Goal: Information Seeking & Learning: Find specific fact

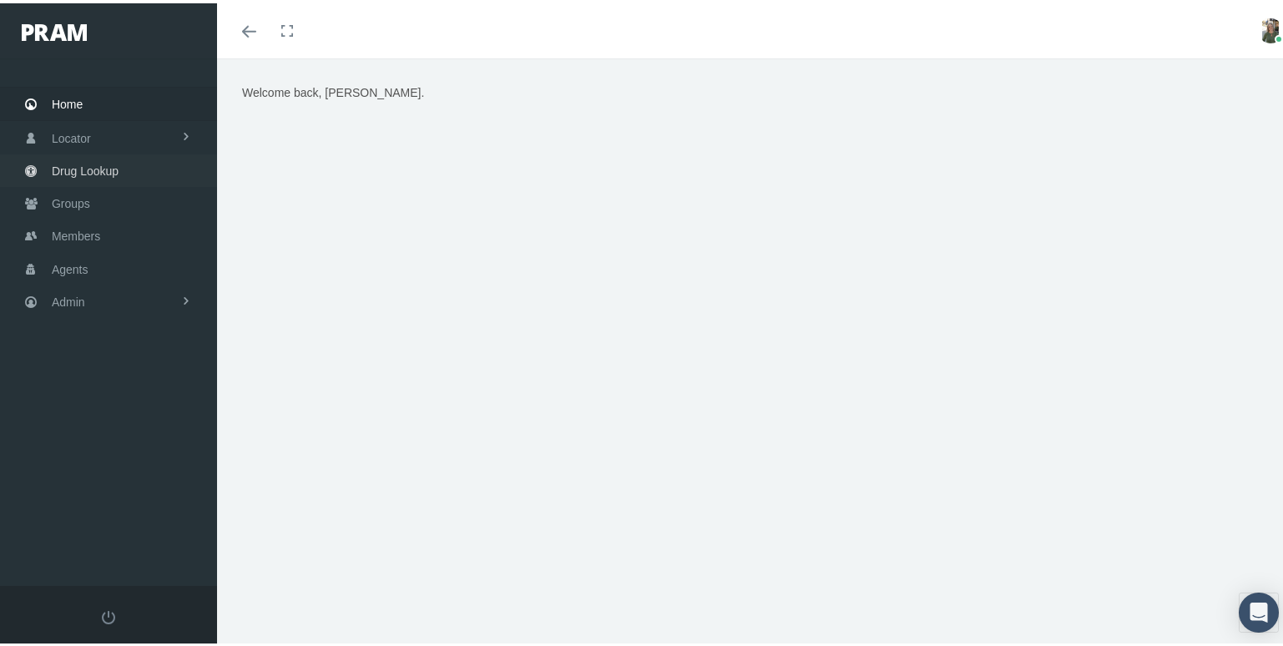
click at [56, 169] on span "Drug Lookup" at bounding box center [85, 168] width 67 height 32
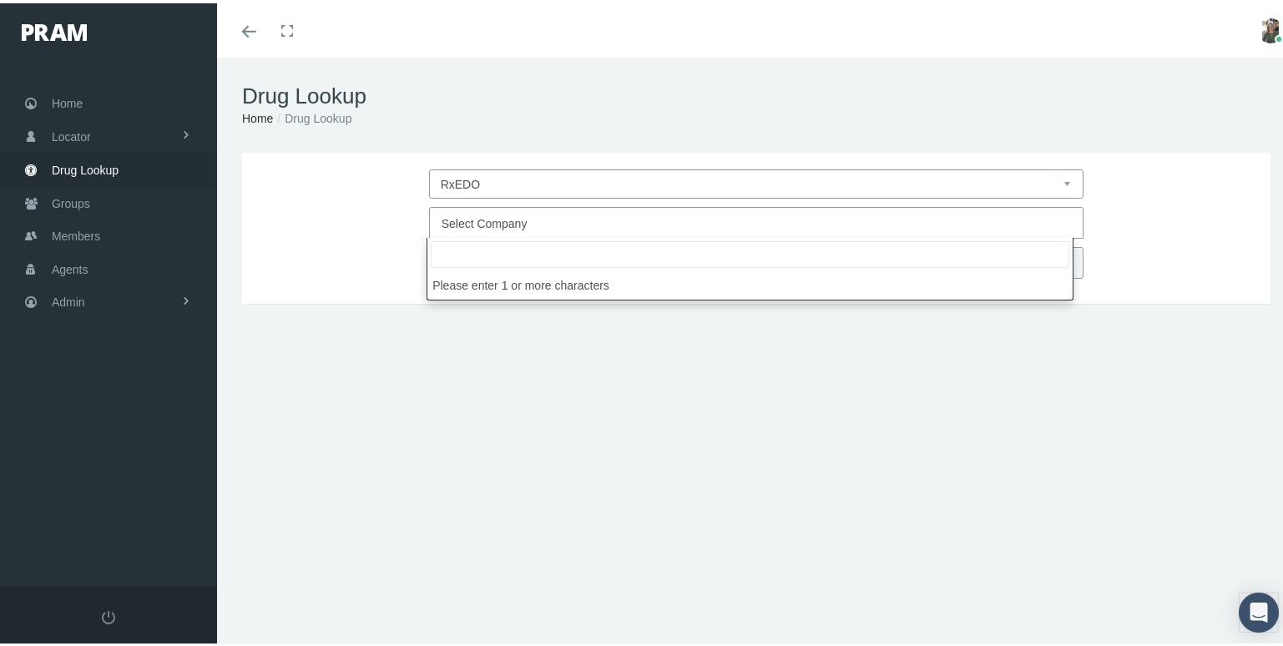
click at [650, 206] on span "Select Company" at bounding box center [756, 220] width 655 height 32
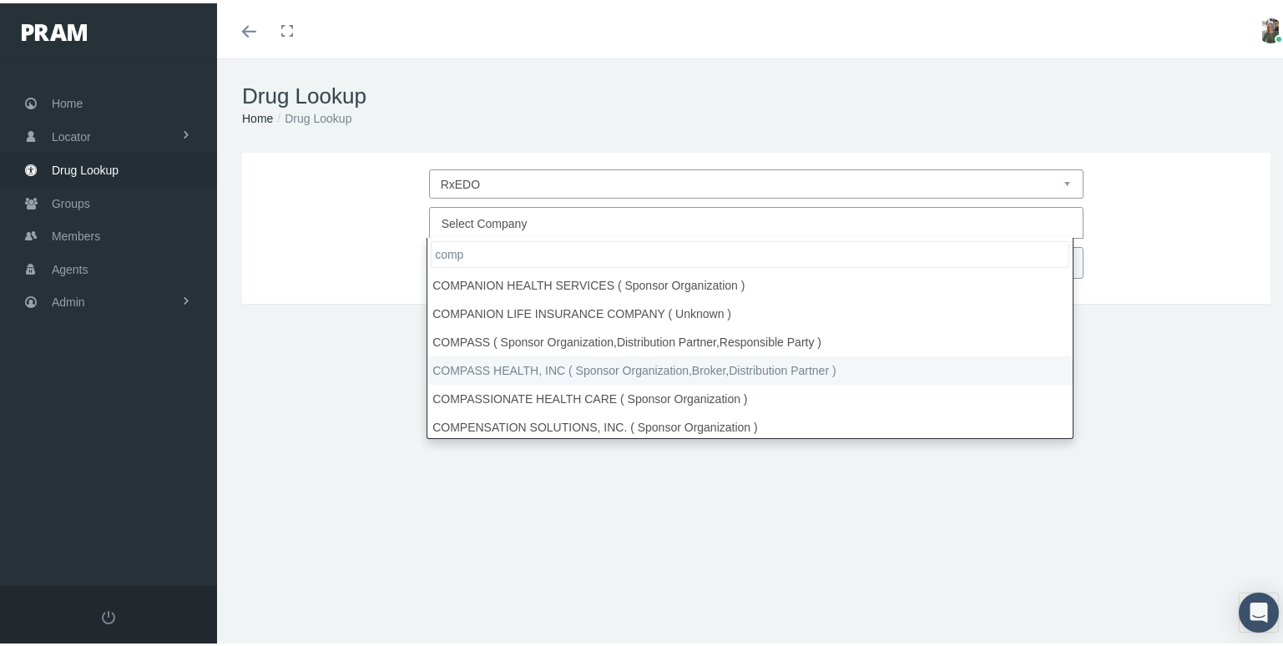
type input "comp"
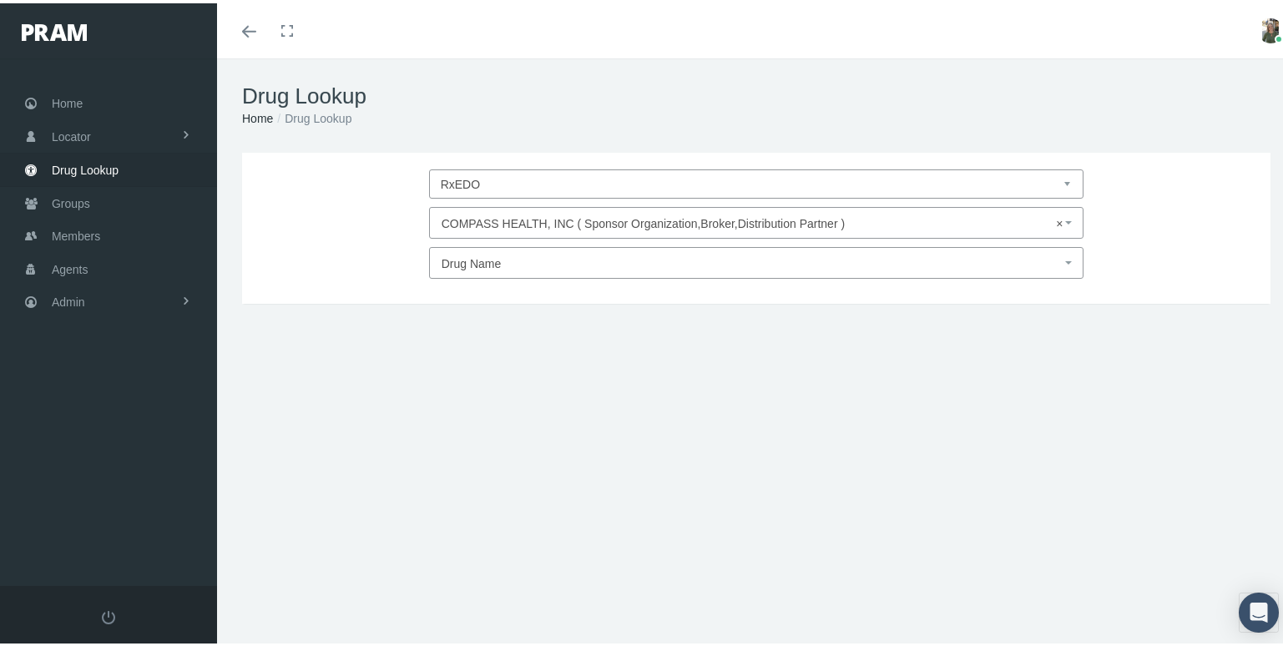
select select "4780"
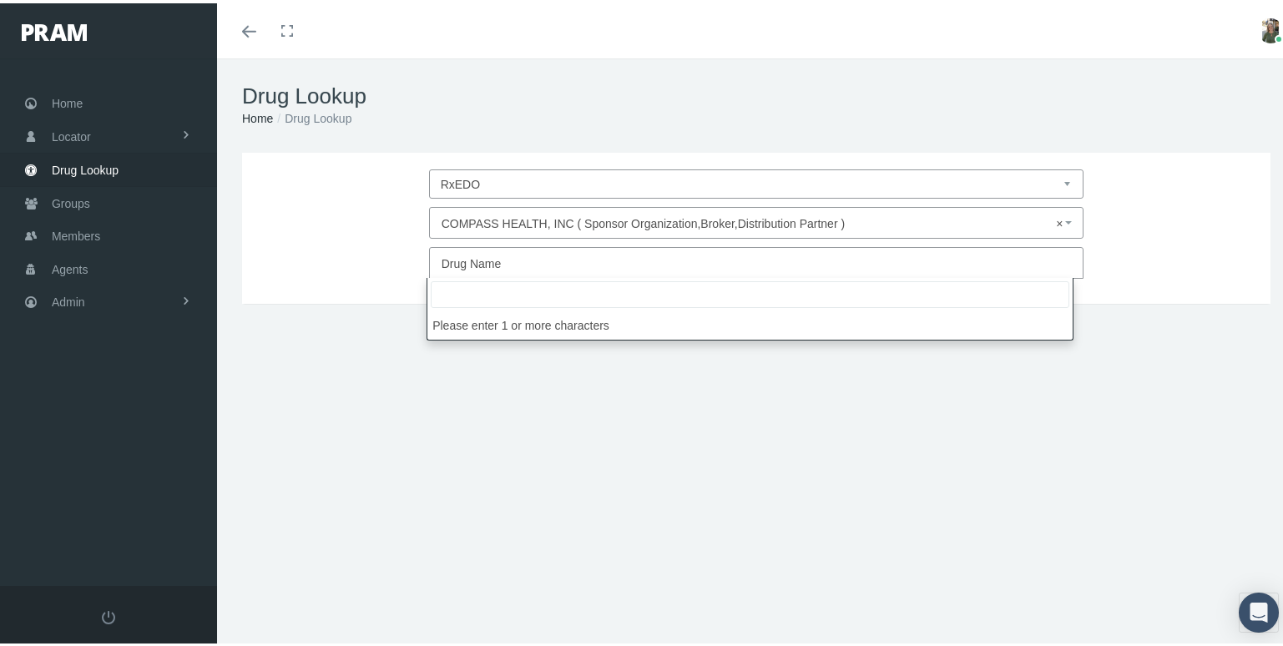
click at [503, 256] on span "Drug Name" at bounding box center [752, 261] width 620 height 22
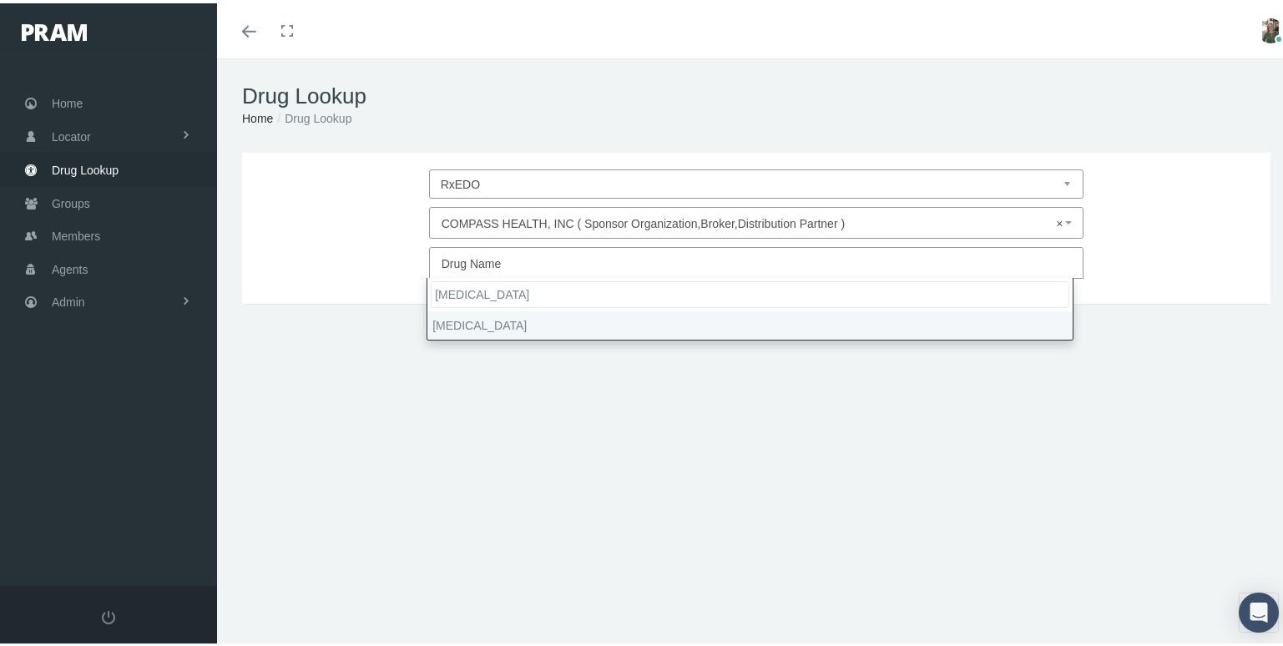
type input "ofev"
type input "30"
select select "Ofev"
select select "Capsule"
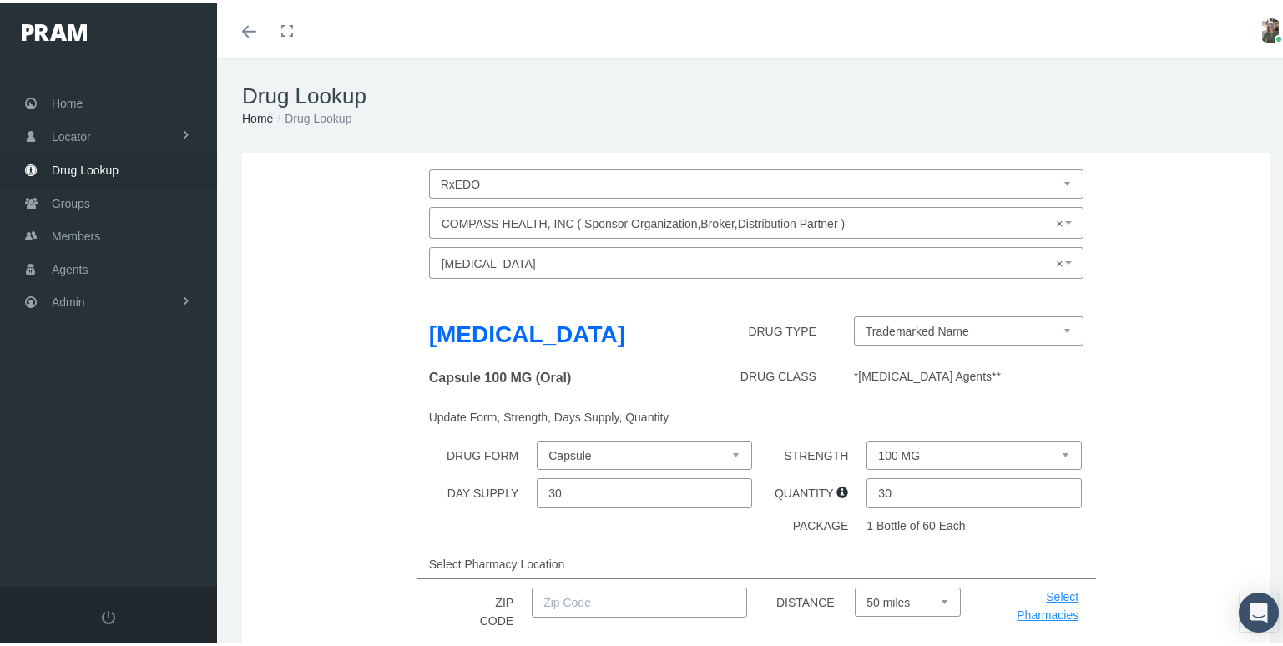
click at [1042, 457] on select "100 MG 150 MG" at bounding box center [973, 451] width 215 height 29
select select "150 MG"
click at [866, 437] on select "100 MG 150 MG" at bounding box center [973, 451] width 215 height 29
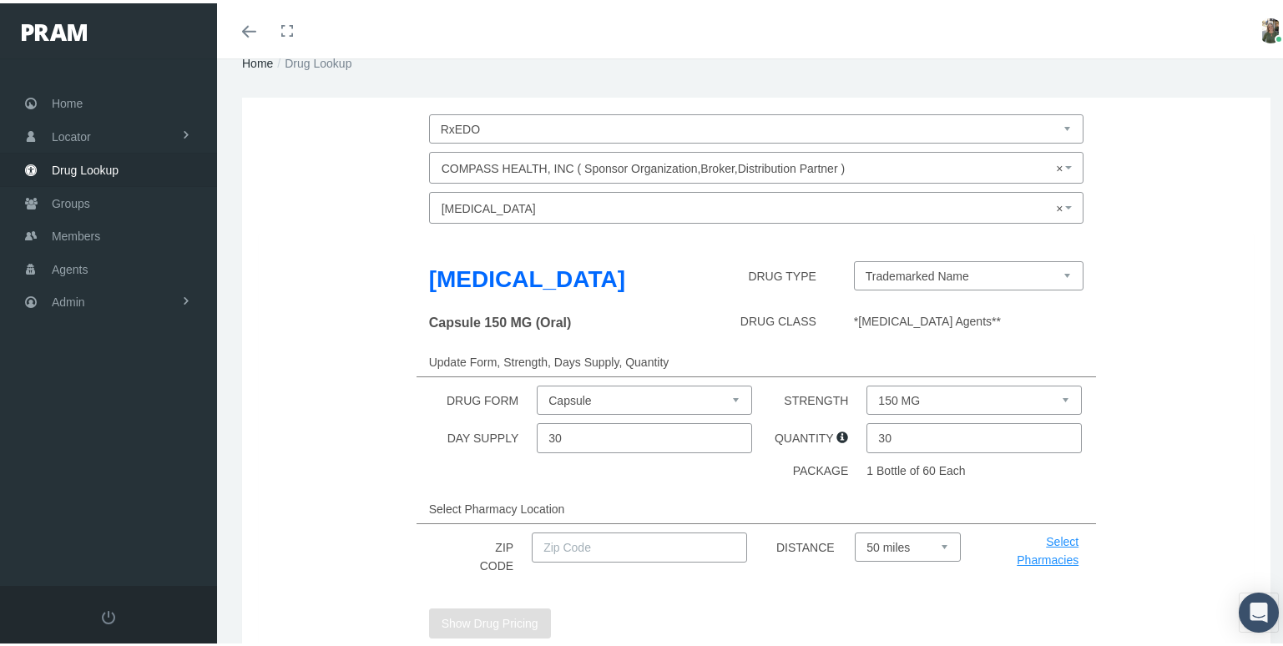
scroll to position [167, 0]
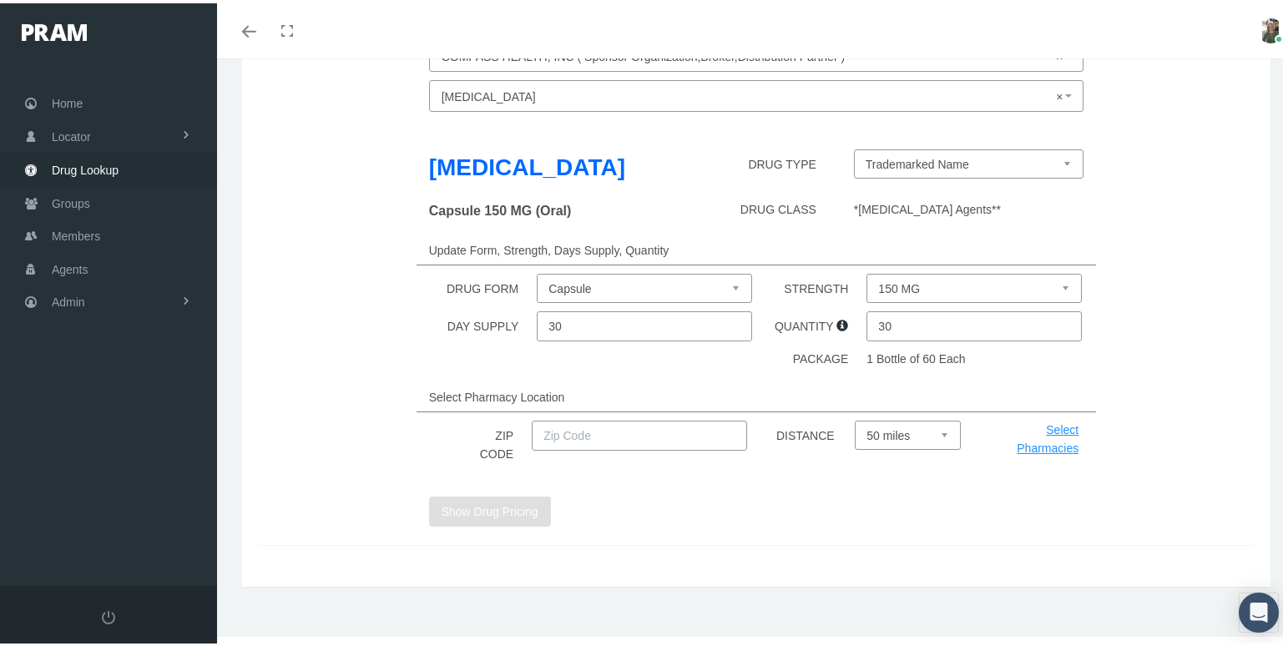
click at [606, 436] on input "text" at bounding box center [639, 432] width 215 height 30
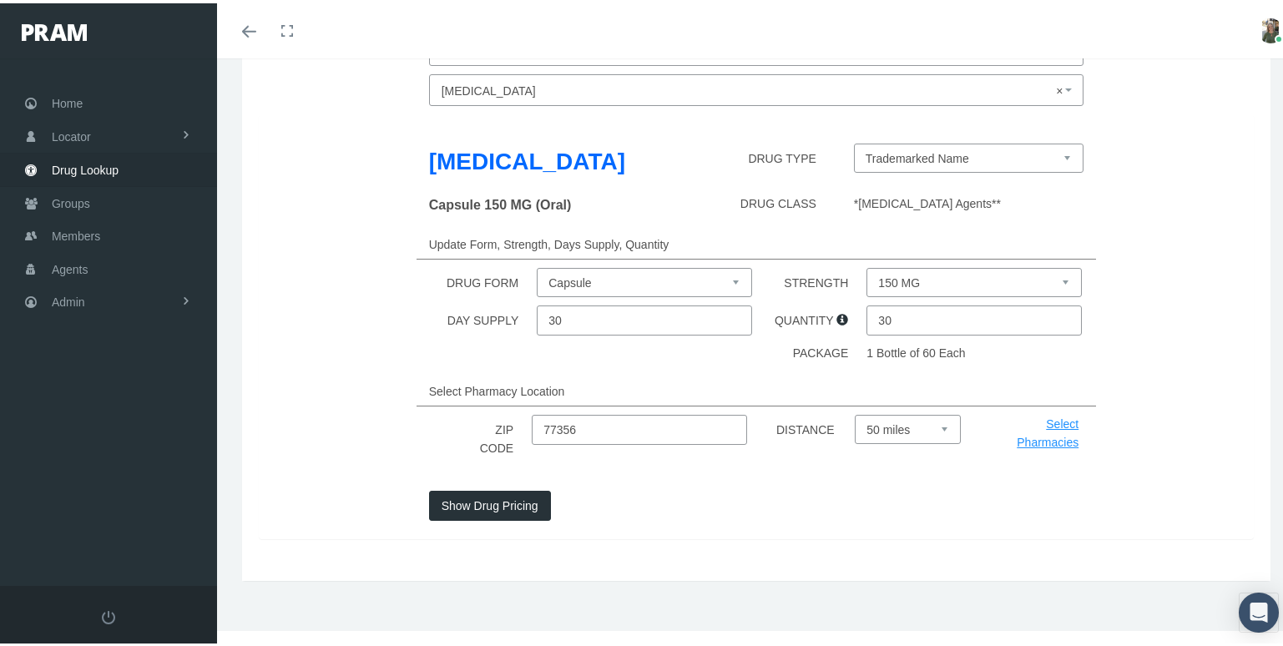
scroll to position [173, 0]
type input "77356"
click at [474, 507] on button "Show Drug Pricing" at bounding box center [490, 502] width 122 height 30
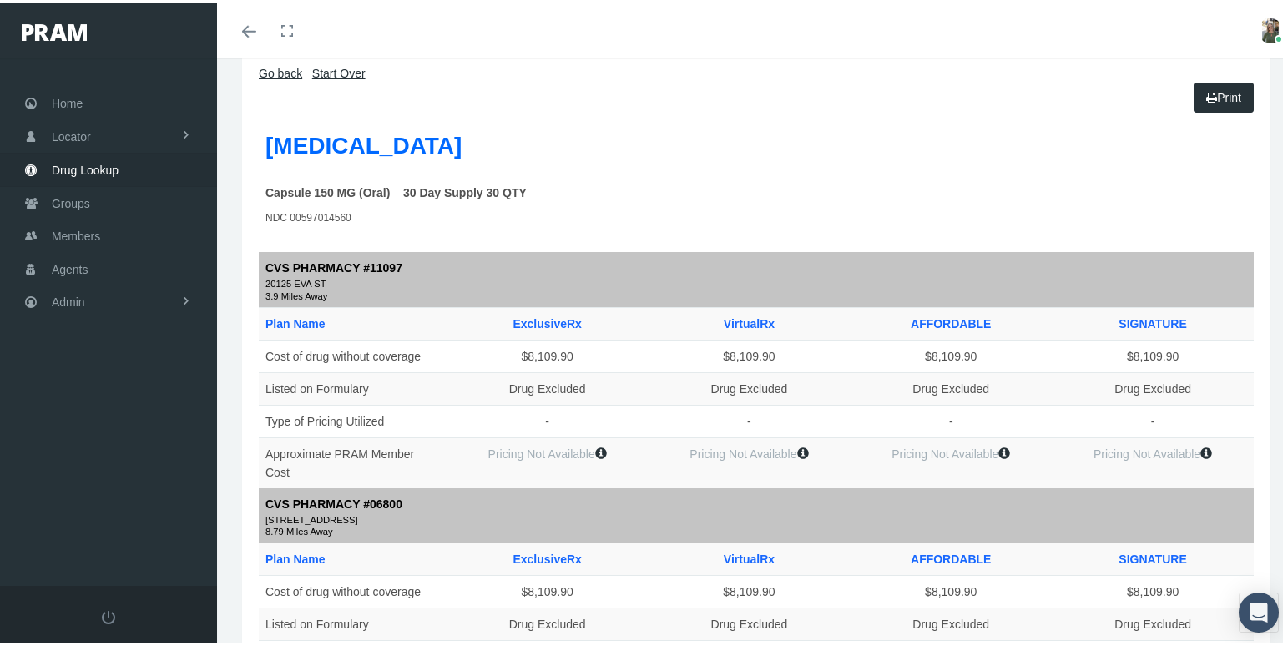
scroll to position [0, 0]
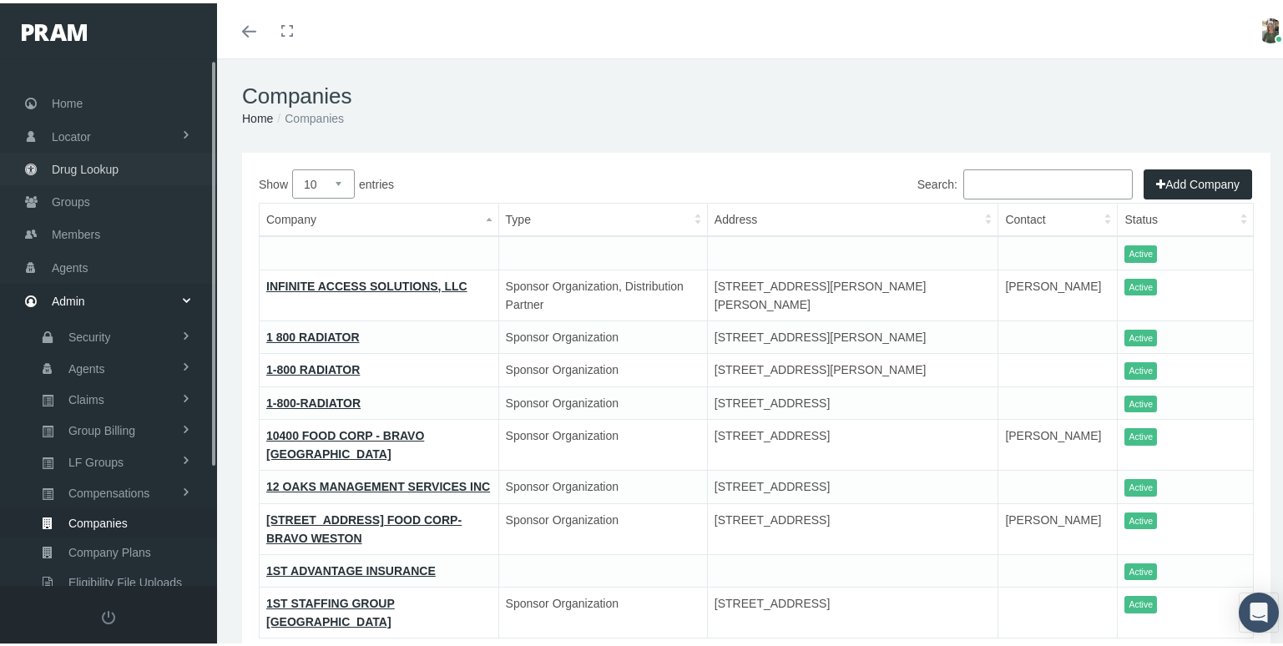
click at [93, 169] on span "Drug Lookup" at bounding box center [85, 166] width 67 height 32
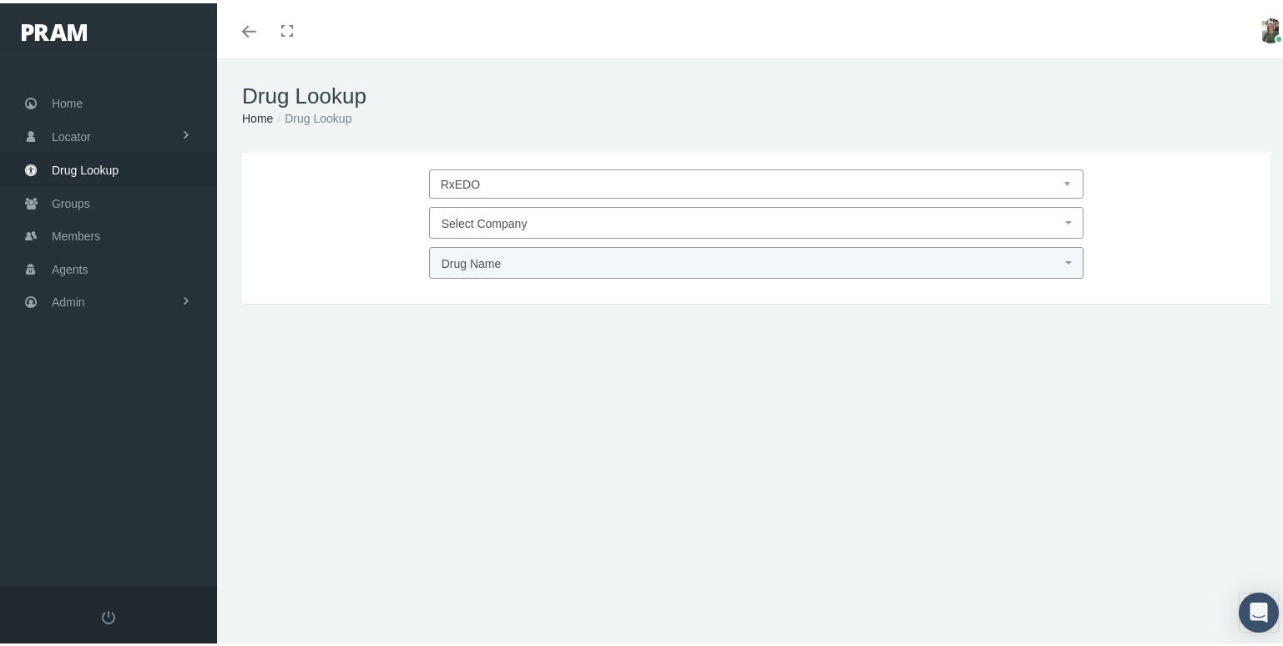
click at [479, 227] on span "Select Company" at bounding box center [485, 220] width 86 height 13
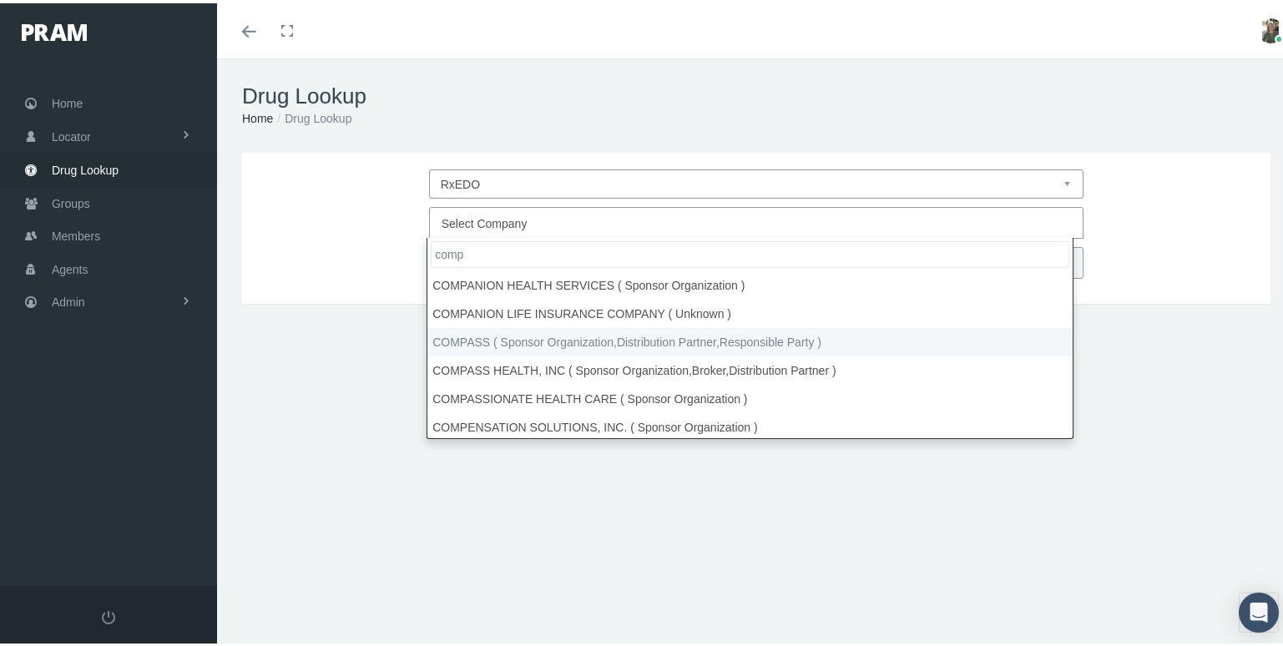
type input "comp"
select select "4759"
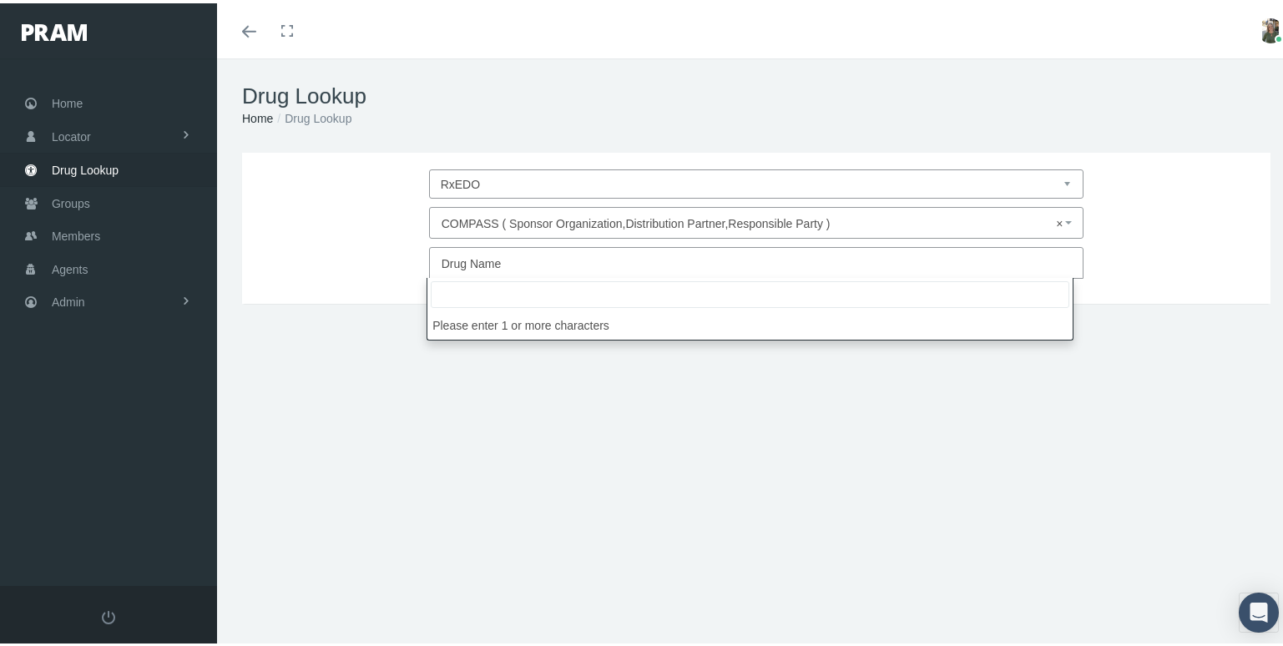
click at [493, 265] on span "Drug Name" at bounding box center [472, 260] width 60 height 13
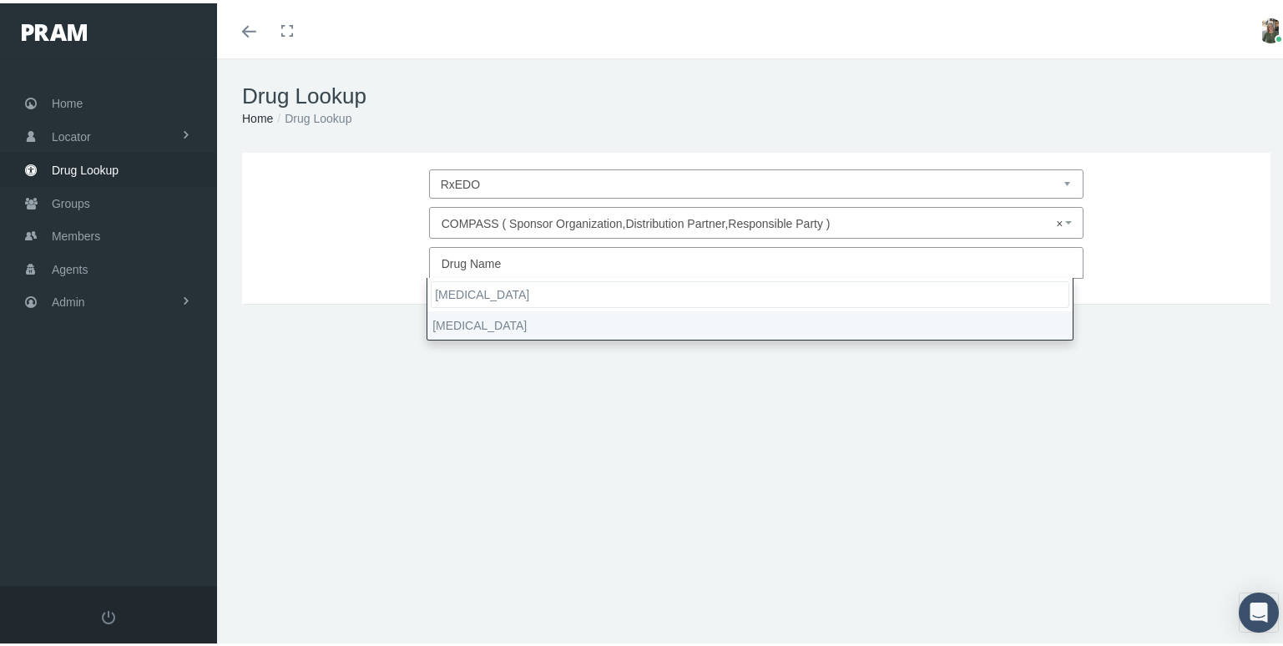
type input "ofev"
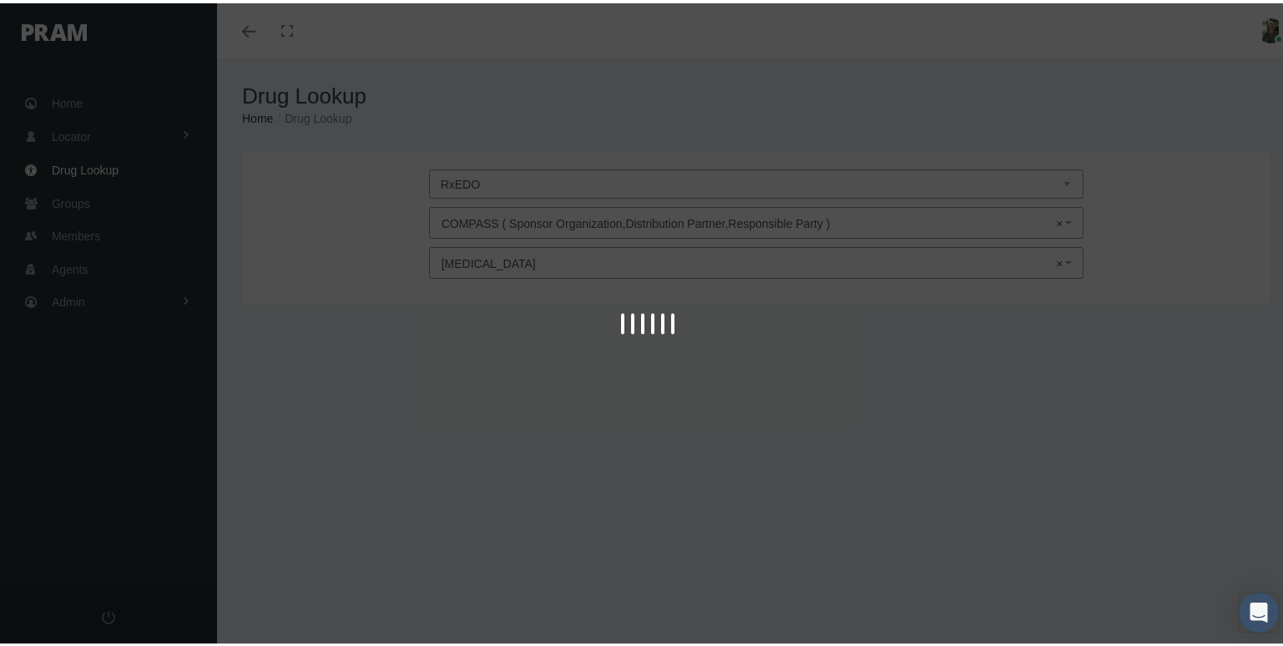
select select "Ofev"
type input "30"
select select "Capsule"
select select "100 MG"
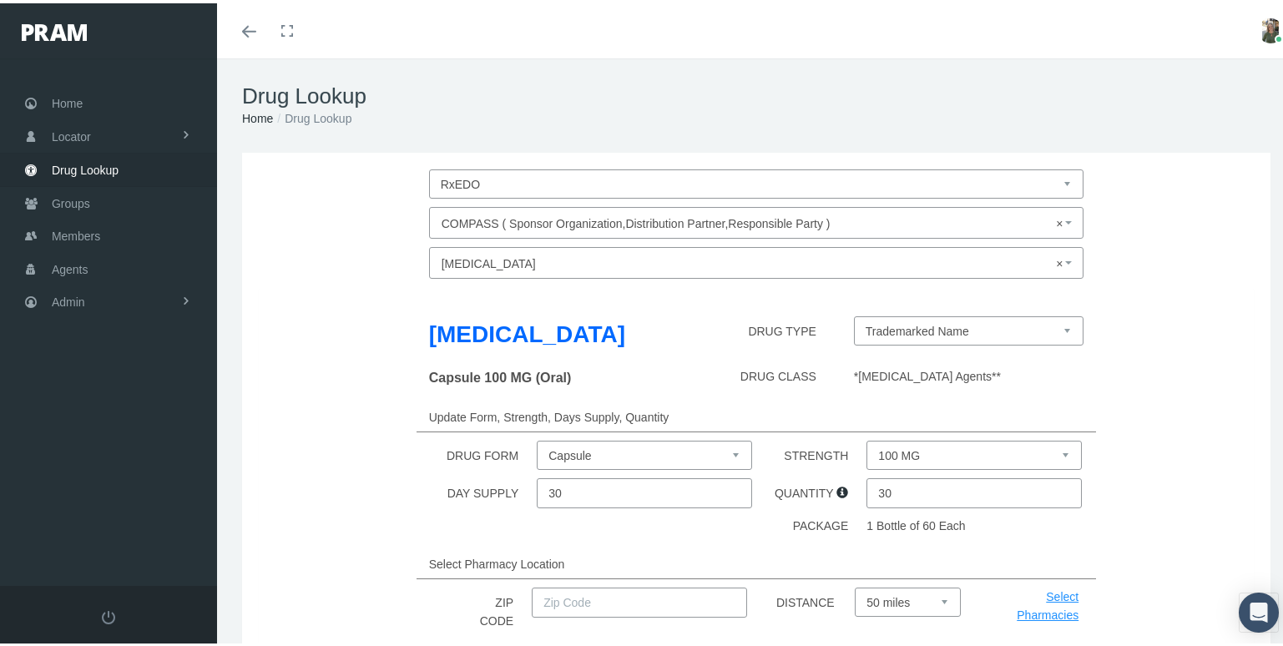
click at [1054, 322] on select "Trademarked Name" at bounding box center [969, 327] width 230 height 29
click at [1002, 487] on input "30" at bounding box center [973, 490] width 215 height 30
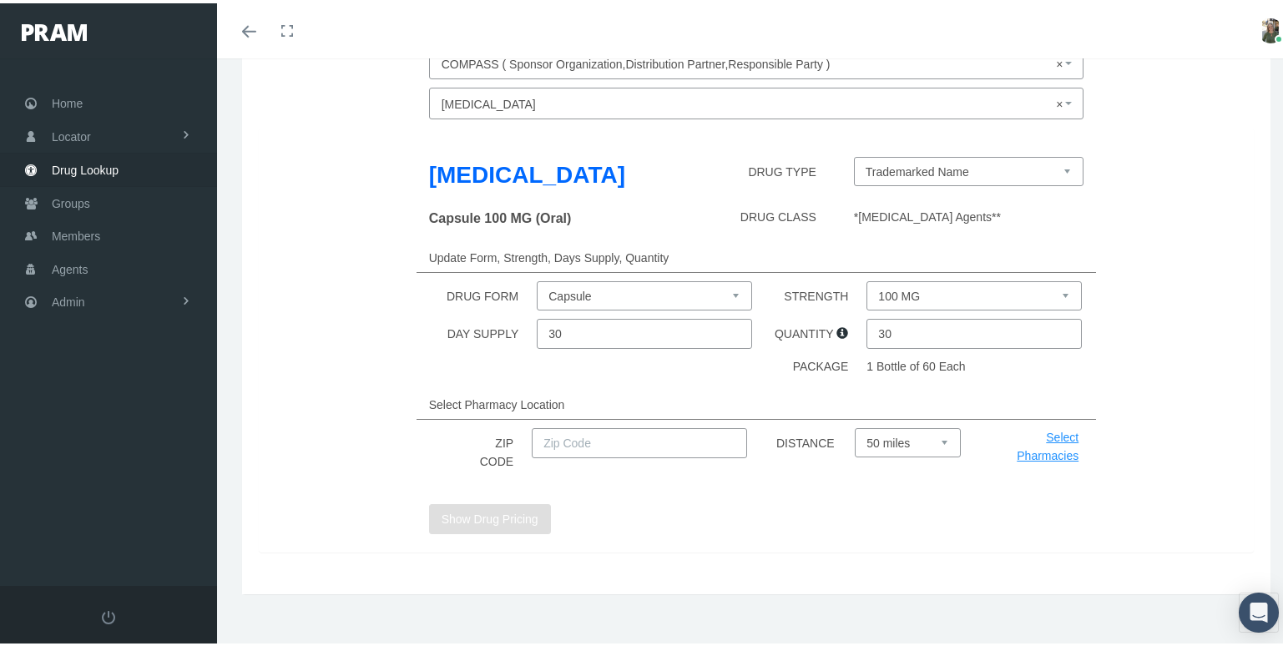
scroll to position [173, 0]
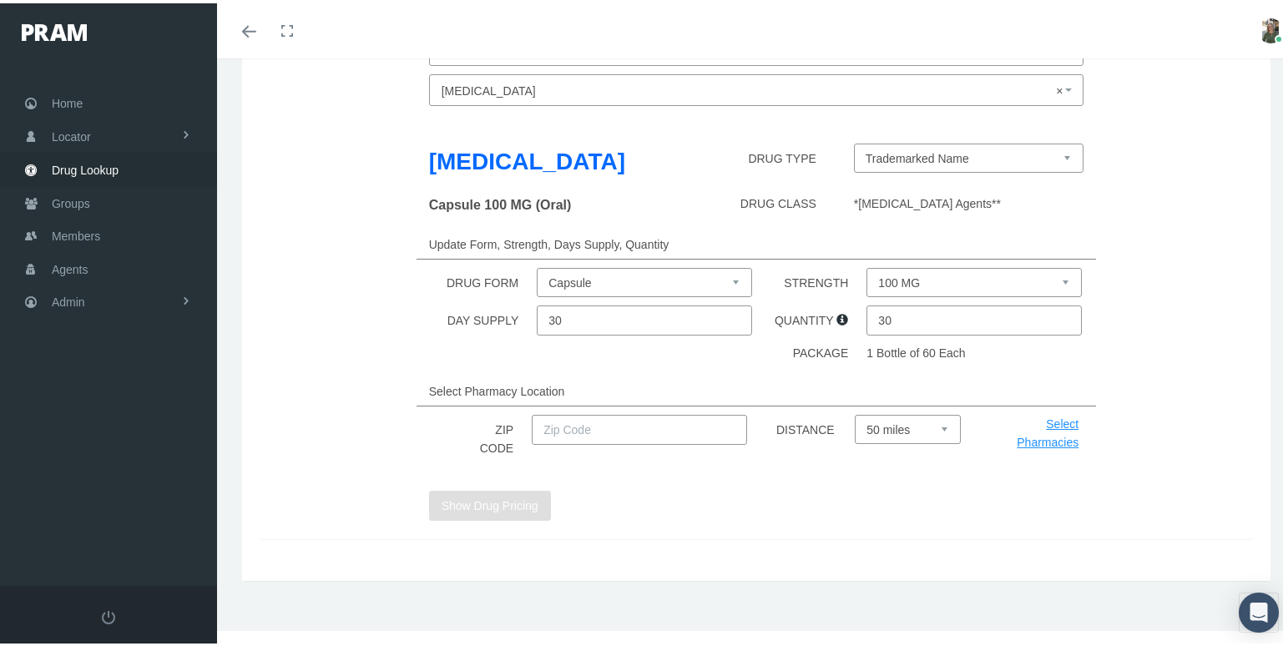
click at [614, 421] on input "text" at bounding box center [639, 427] width 215 height 30
type input "77356"
click at [528, 506] on button "Show Drug Pricing" at bounding box center [490, 502] width 122 height 30
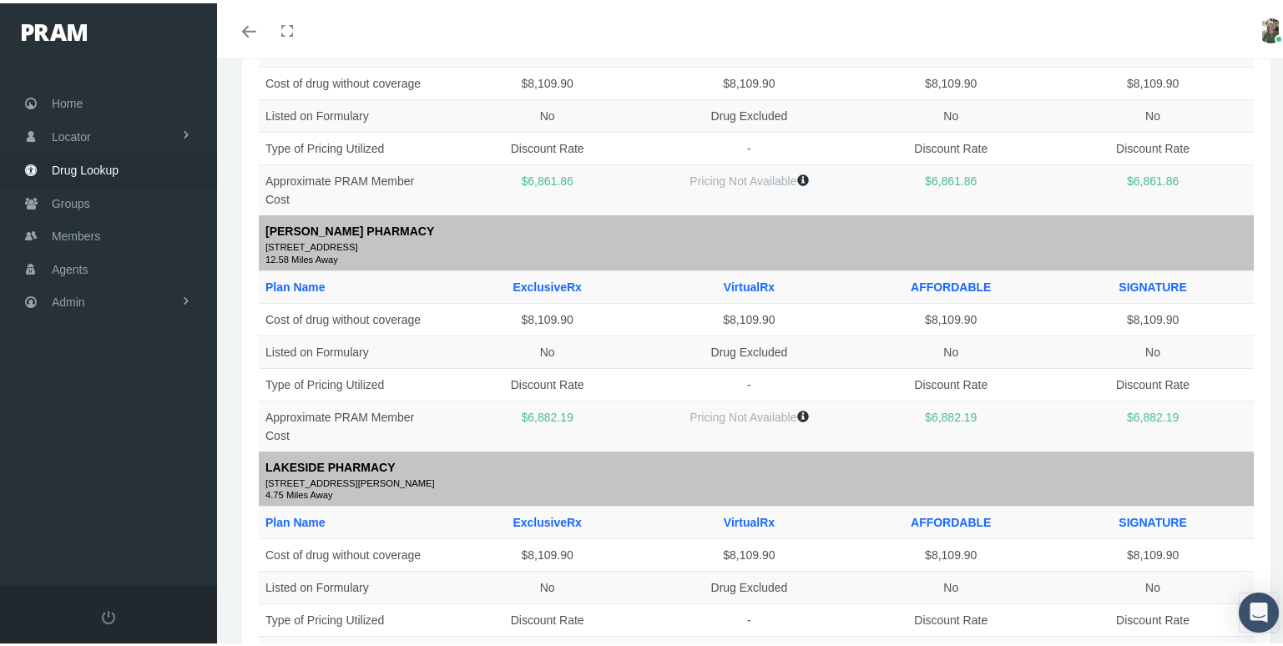
scroll to position [1920, 0]
